Goal: Information Seeking & Learning: Stay updated

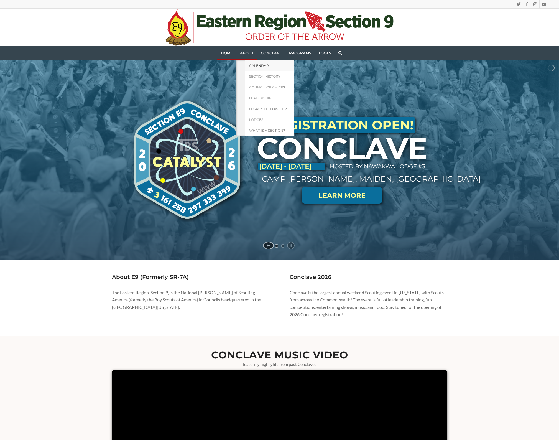
click at [260, 66] on span "Calendar" at bounding box center [259, 66] width 20 height 4
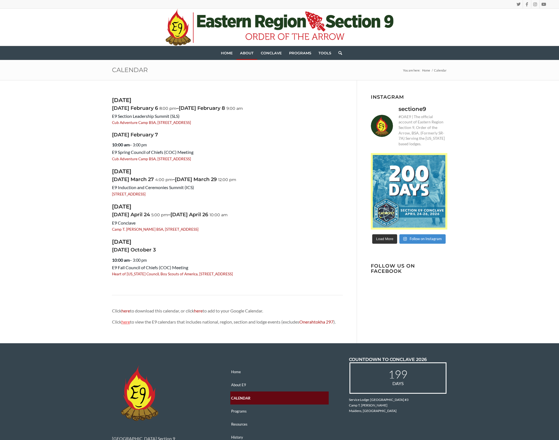
click at [128, 320] on link "here" at bounding box center [125, 321] width 9 height 5
click at [203, 308] on link "here" at bounding box center [198, 310] width 9 height 5
click at [127, 320] on link "here" at bounding box center [125, 321] width 9 height 5
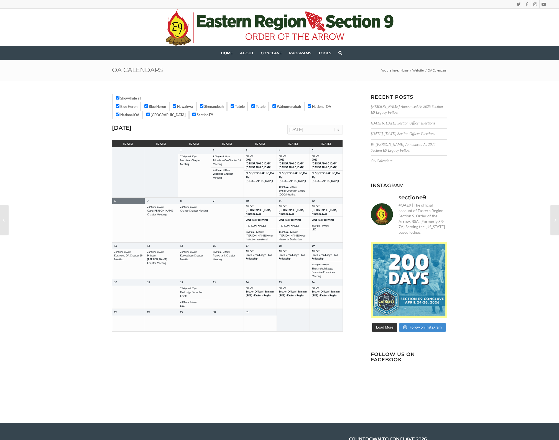
click at [118, 99] on input "Show/hide all" at bounding box center [118, 98] width 4 height 4
checkbox input "false"
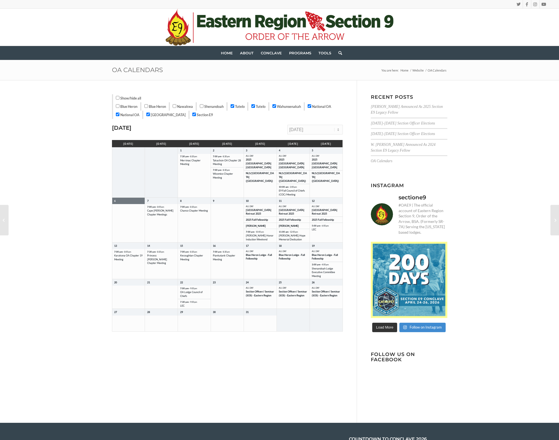
checkbox input "false"
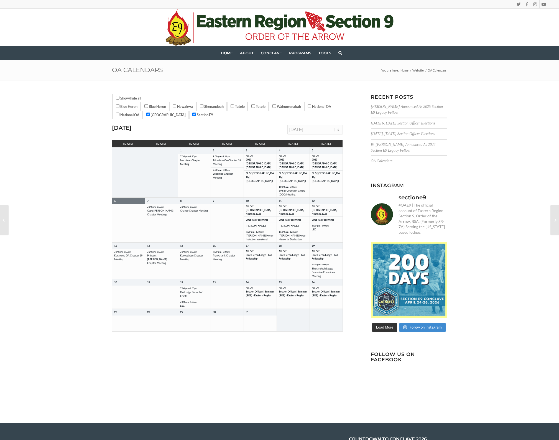
checkbox input "false"
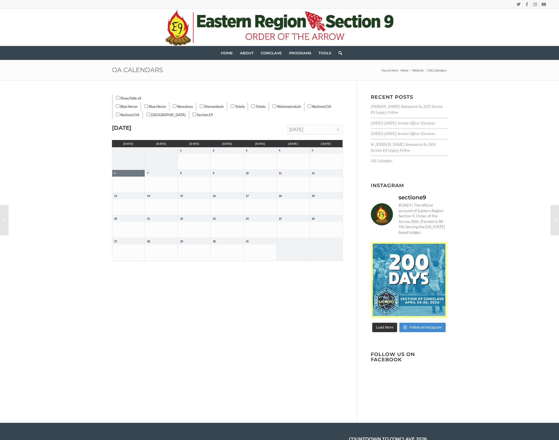
click at [192, 115] on input "Section E9" at bounding box center [194, 115] width 4 height 4
checkbox input "true"
select select "202512"
drag, startPoint x: 174, startPoint y: 106, endPoint x: 179, endPoint y: 114, distance: 9.5
click at [174, 106] on input "Nawakwa" at bounding box center [175, 106] width 4 height 4
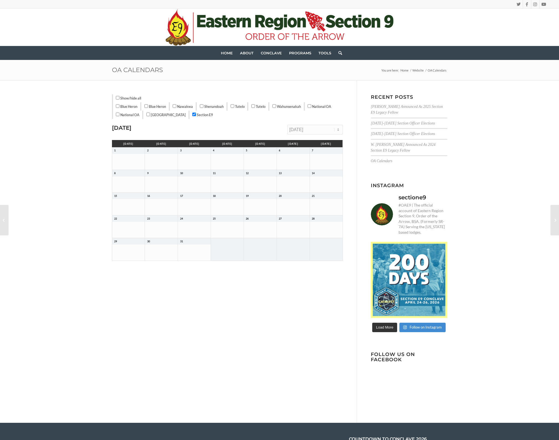
checkbox input "true"
click at [192, 114] on input "Section E9" at bounding box center [194, 115] width 4 height 4
checkbox input "false"
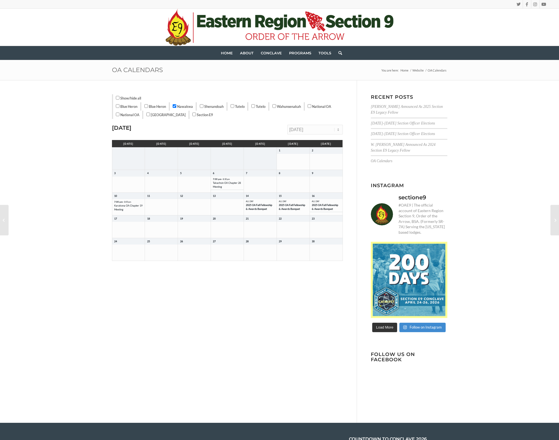
select select "202510"
